Goal: Information Seeking & Learning: Learn about a topic

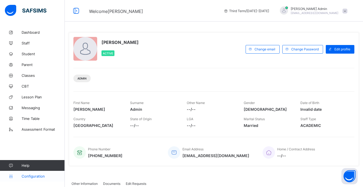
click at [20, 177] on icon at bounding box center [11, 177] width 22 height 4
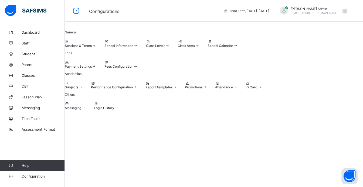
click at [170, 48] on div "Class Levels" at bounding box center [158, 44] width 24 height 8
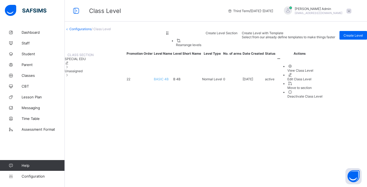
click at [83, 73] on span "Unassigned" at bounding box center [74, 71] width 18 height 4
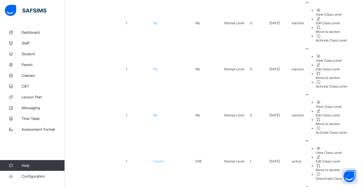
scroll to position [102, 0]
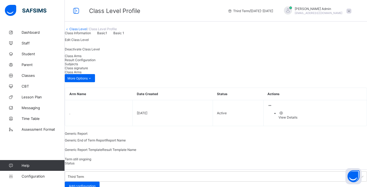
click at [114, 122] on div "Arm Name Date Created Status Actions . [DATE] Active View Details" at bounding box center [216, 107] width 302 height 39
click at [115, 62] on div "Result Configuration" at bounding box center [216, 60] width 302 height 4
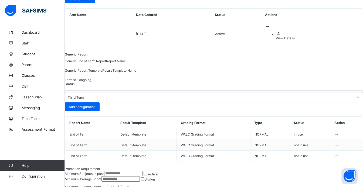
scroll to position [97, 0]
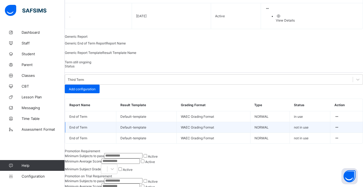
click at [335, 130] on icon at bounding box center [336, 127] width 5 height 4
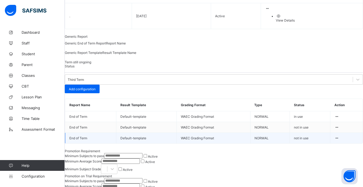
click at [272, 144] on td "NORMAL" at bounding box center [270, 138] width 40 height 11
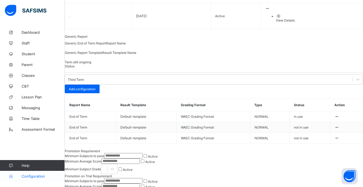
click at [28, 177] on span "Configuration" at bounding box center [43, 176] width 43 height 4
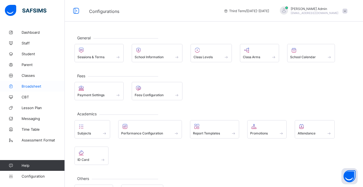
click at [42, 90] on link "Broadsheet" at bounding box center [32, 86] width 65 height 11
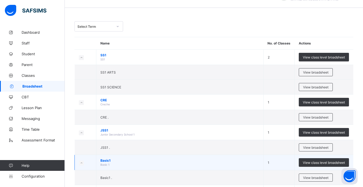
scroll to position [35, 0]
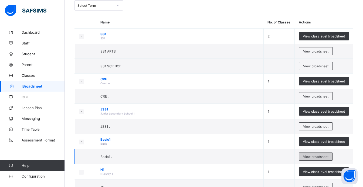
click at [322, 157] on span "View broadsheet" at bounding box center [315, 157] width 25 height 4
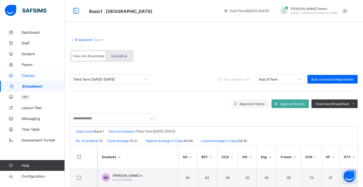
click at [28, 75] on span "Classes" at bounding box center [43, 75] width 43 height 4
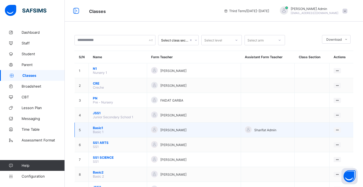
click at [99, 133] on span "Basic 1" at bounding box center [98, 132] width 11 height 4
click at [323, 141] on div "View Class" at bounding box center [323, 140] width 31 height 5
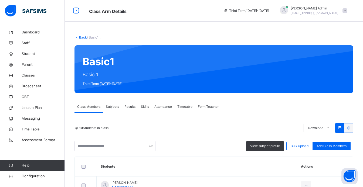
click at [128, 108] on span "Results" at bounding box center [129, 106] width 11 height 5
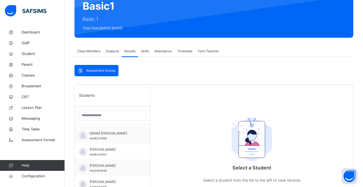
scroll to position [46, 0]
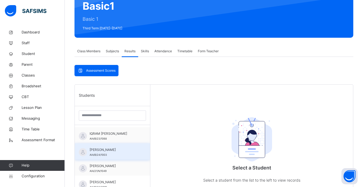
click at [117, 156] on div "MARYAM JIBO AMINU AIA/B/24/1003" at bounding box center [114, 153] width 48 height 10
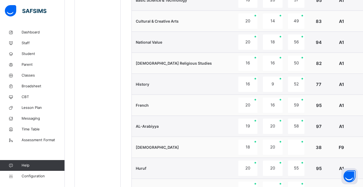
scroll to position [298, 0]
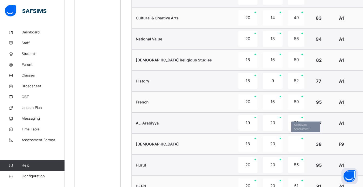
click at [290, 149] on div at bounding box center [296, 144] width 16 height 15
click at [288, 146] on div at bounding box center [296, 144] width 16 height 15
click at [160, 169] on td "Huruf" at bounding box center [184, 165] width 104 height 21
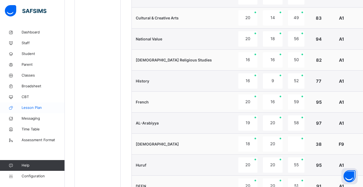
click at [33, 109] on span "Lesson Plan" at bounding box center [43, 107] width 43 height 5
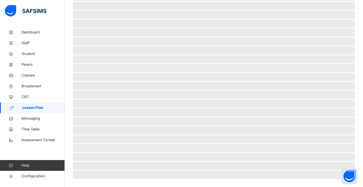
scroll to position [114, 0]
